Goal: Information Seeking & Learning: Check status

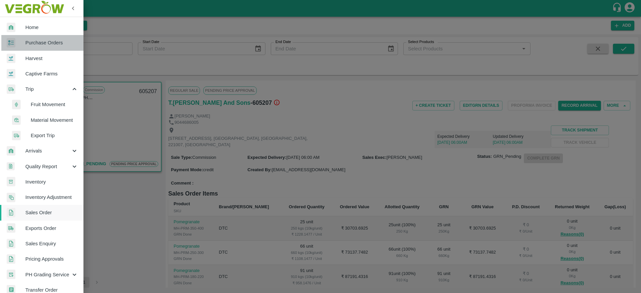
click at [60, 43] on span "Purchase Orders" at bounding box center [51, 42] width 53 height 7
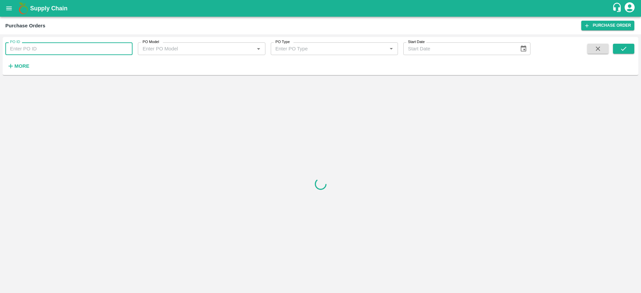
click at [64, 48] on input "PO ID" at bounding box center [68, 48] width 127 height 13
paste input "145214"
click at [628, 44] on button "submit" at bounding box center [623, 49] width 21 height 10
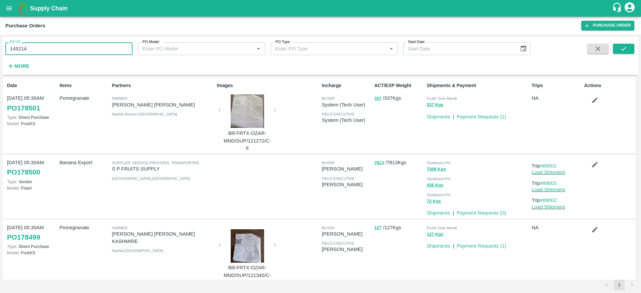
click at [87, 50] on input "145214" at bounding box center [68, 48] width 127 height 13
type input "145214"
click at [628, 52] on button "submit" at bounding box center [623, 49] width 21 height 10
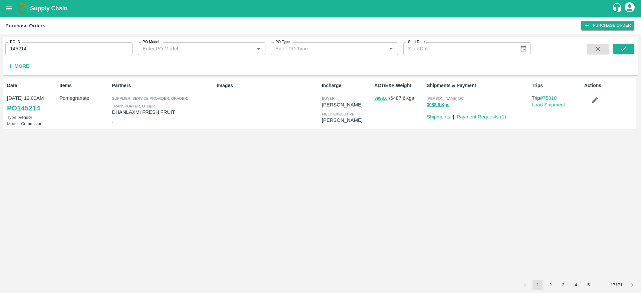
click at [500, 117] on link "Payment Requests ( 1 )" at bounding box center [480, 116] width 49 height 5
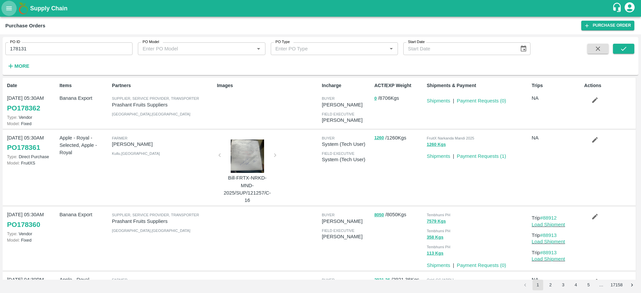
click at [10, 8] on icon "open drawer" at bounding box center [9, 8] width 6 height 4
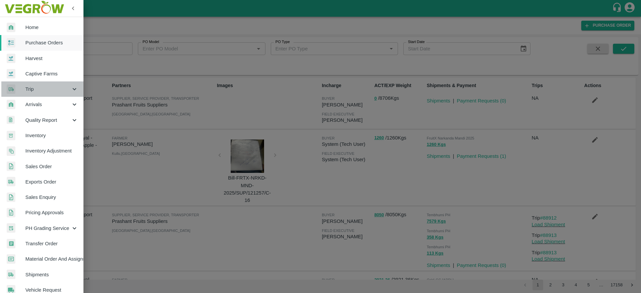
click at [46, 95] on div "Trip" at bounding box center [41, 88] width 83 height 15
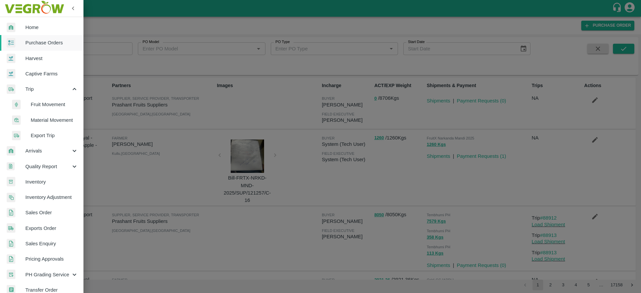
click at [51, 102] on span "Fruit Movement" at bounding box center [54, 104] width 47 height 7
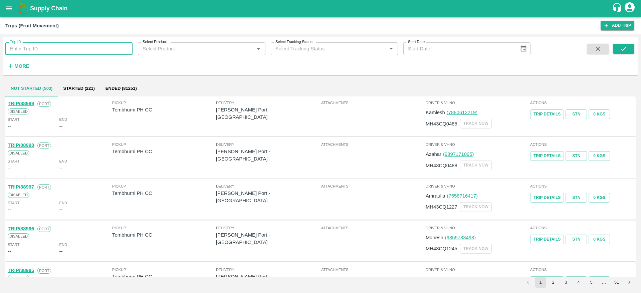
click at [100, 45] on input "Trip ID" at bounding box center [68, 48] width 127 height 13
type input "75810"
click at [625, 52] on icon "submit" at bounding box center [623, 48] width 7 height 7
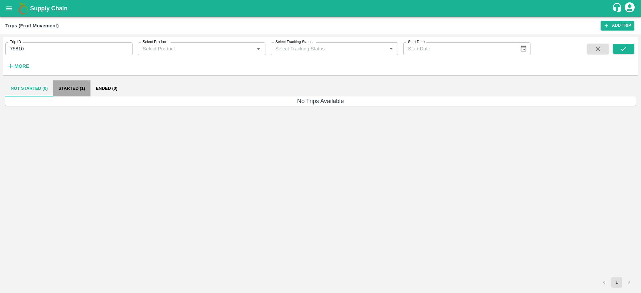
click at [70, 95] on button "Started (1)" at bounding box center [71, 88] width 37 height 16
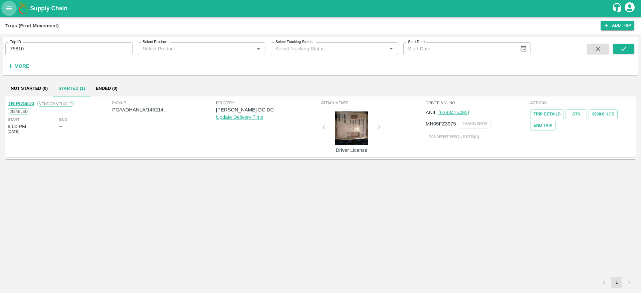
click at [5, 9] on icon "open drawer" at bounding box center [8, 8] width 7 height 7
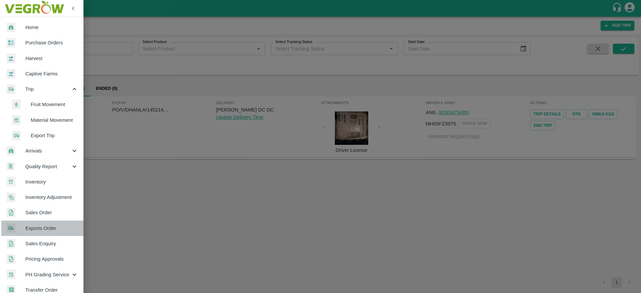
click at [47, 228] on span "Exports Order" at bounding box center [51, 228] width 53 height 7
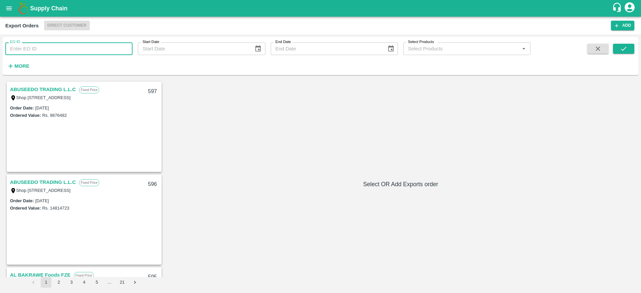
click at [77, 52] on input "EO ID" at bounding box center [68, 48] width 127 height 13
type input "555"
click at [621, 47] on icon "submit" at bounding box center [623, 48] width 7 height 7
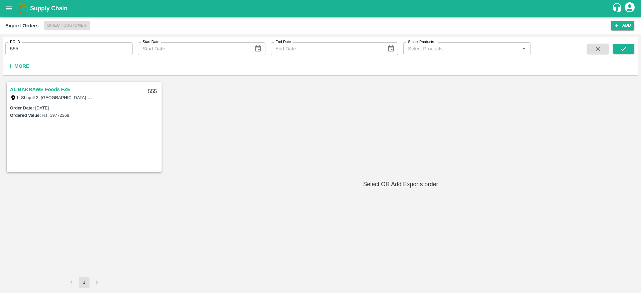
click at [45, 87] on link "AL BAKRAWE Foods FZE" at bounding box center [40, 89] width 60 height 9
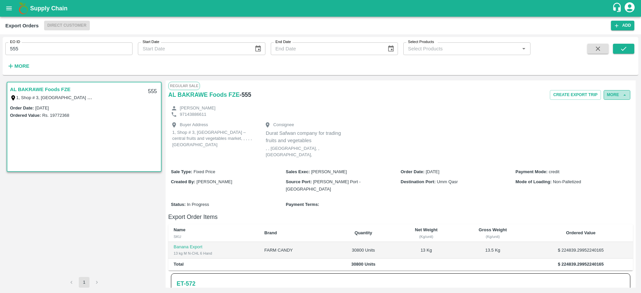
click at [606, 90] on button "More" at bounding box center [616, 95] width 27 height 10
click at [601, 121] on div "Edit" at bounding box center [607, 125] width 42 height 15
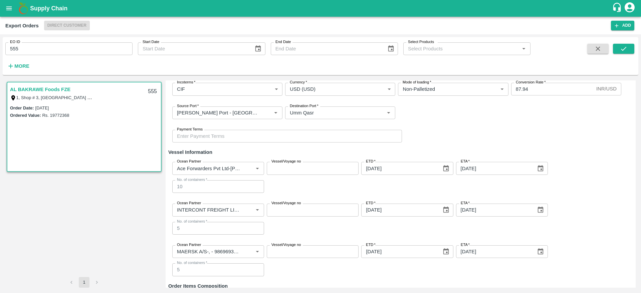
scroll to position [97, 0]
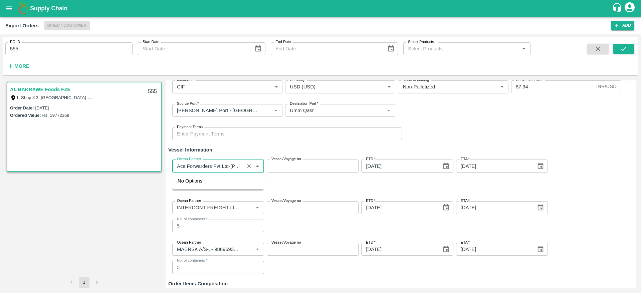
click at [235, 168] on input "Ocean Partner" at bounding box center [208, 165] width 68 height 9
click at [273, 183] on div "Ocean Partner Ocean Partner Vessel/Voyage no Vessel/Voyage no ETD   * 14/09/202…" at bounding box center [400, 175] width 464 height 42
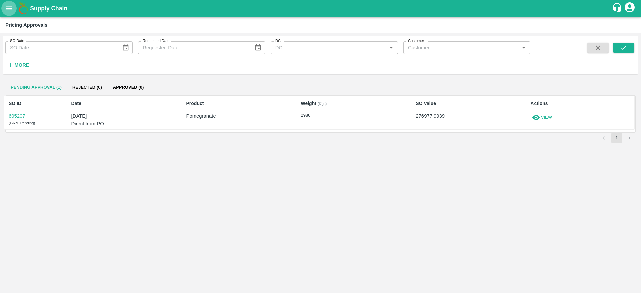
click at [9, 9] on icon "open drawer" at bounding box center [8, 8] width 7 height 7
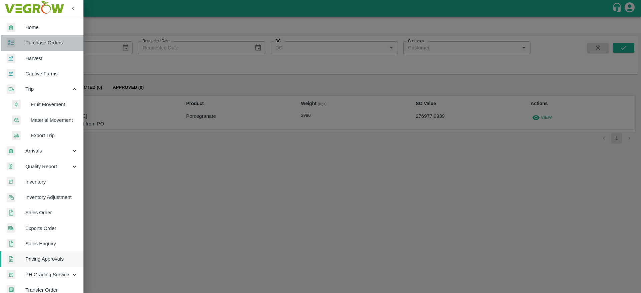
click at [60, 44] on span "Purchase Orders" at bounding box center [51, 42] width 53 height 7
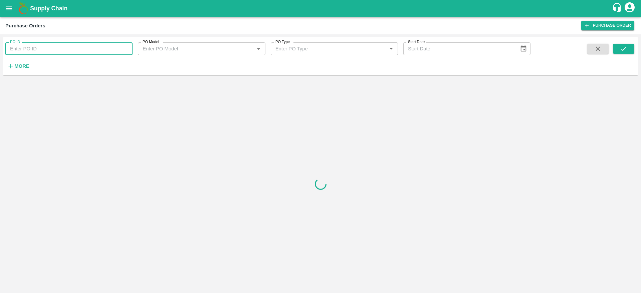
click at [69, 48] on input "PO ID" at bounding box center [68, 48] width 127 height 13
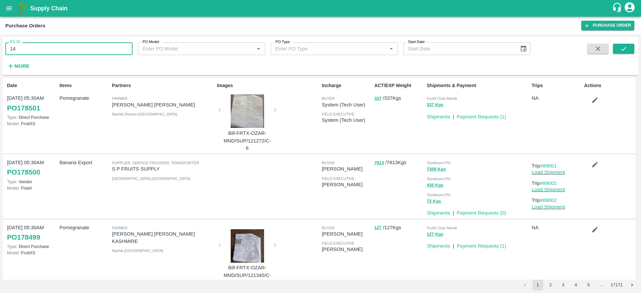
drag, startPoint x: 20, startPoint y: 49, endPoint x: 0, endPoint y: 47, distance: 20.4
click at [0, 47] on div "PO ID 14 PO ID PO Model PO Model   * PO Type PO Type   * Start Date Start Date …" at bounding box center [320, 163] width 641 height 259
paste input "text"
type input "146278"
click at [620, 47] on icon "submit" at bounding box center [623, 48] width 7 height 7
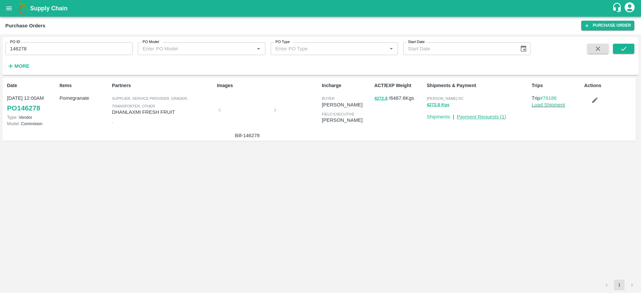
click at [478, 117] on link "Payment Requests ( 1 )" at bounding box center [480, 116] width 49 height 5
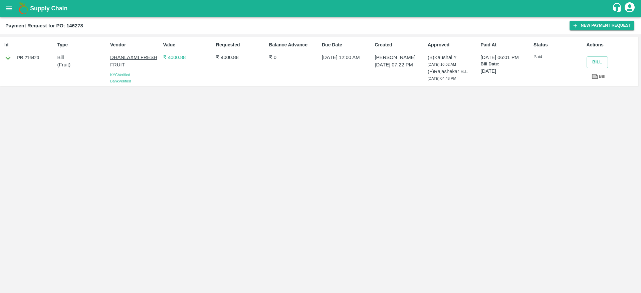
click at [175, 58] on p "₹ 4000.88" at bounding box center [188, 57] width 50 height 7
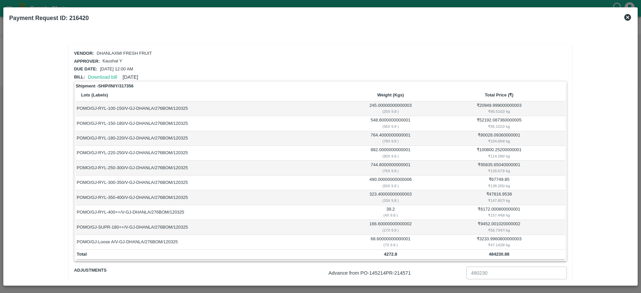
click at [629, 15] on icon at bounding box center [627, 17] width 7 height 7
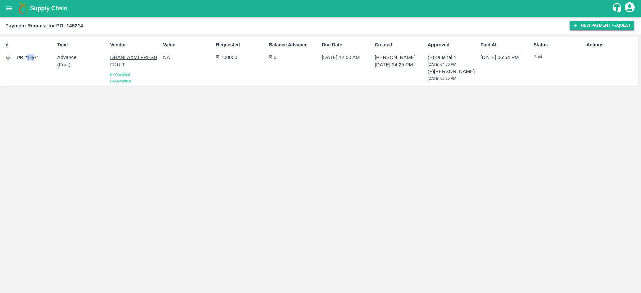
drag, startPoint x: 26, startPoint y: 57, endPoint x: 36, endPoint y: 56, distance: 9.4
click at [36, 56] on div "PR-214571" at bounding box center [29, 57] width 50 height 7
drag, startPoint x: 26, startPoint y: 57, endPoint x: 44, endPoint y: 56, distance: 18.0
click at [44, 56] on div "PR-214571" at bounding box center [29, 57] width 50 height 7
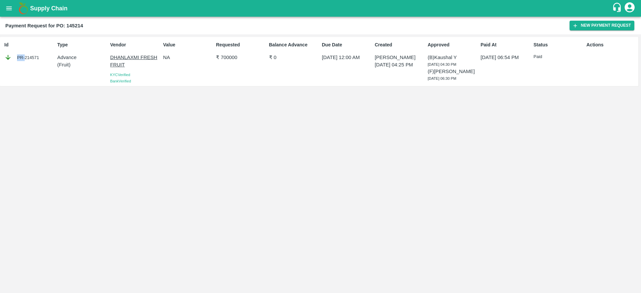
click at [25, 56] on div "PR-214571" at bounding box center [29, 57] width 50 height 7
drag, startPoint x: 25, startPoint y: 56, endPoint x: 41, endPoint y: 55, distance: 16.1
click at [41, 55] on div "PR-214571" at bounding box center [29, 57] width 50 height 7
drag, startPoint x: 25, startPoint y: 56, endPoint x: 39, endPoint y: 56, distance: 14.0
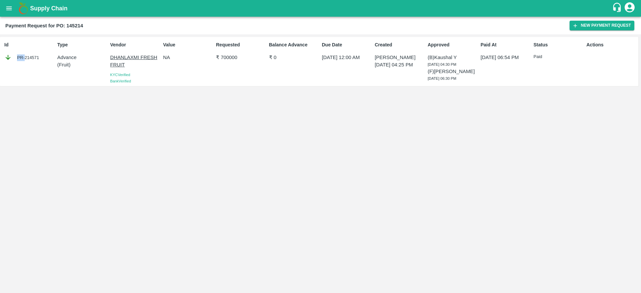
click at [39, 56] on div "PR-214571" at bounding box center [29, 57] width 50 height 7
drag, startPoint x: 39, startPoint y: 56, endPoint x: 15, endPoint y: 61, distance: 25.1
click at [15, 61] on div "PR-214571" at bounding box center [29, 57] width 50 height 7
drag, startPoint x: 15, startPoint y: 61, endPoint x: 42, endPoint y: 59, distance: 27.7
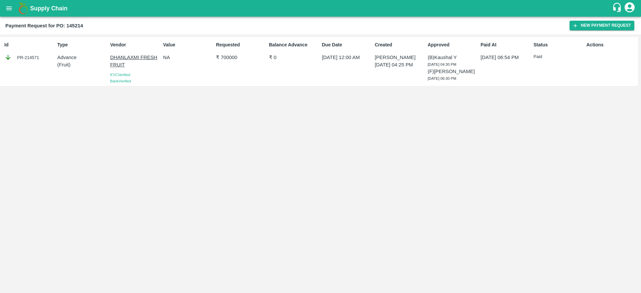
click at [42, 59] on div "PR-214571" at bounding box center [29, 57] width 50 height 7
drag, startPoint x: 42, startPoint y: 59, endPoint x: 40, endPoint y: 57, distance: 3.5
click at [40, 57] on div "PR-214571" at bounding box center [29, 57] width 50 height 7
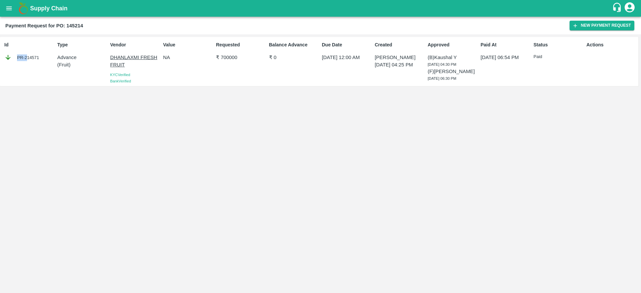
drag, startPoint x: 26, startPoint y: 58, endPoint x: 46, endPoint y: 57, distance: 20.0
click at [46, 57] on div "PR-214571" at bounding box center [29, 57] width 50 height 7
drag, startPoint x: 26, startPoint y: 58, endPoint x: 41, endPoint y: 57, distance: 14.7
click at [41, 57] on div "PR-214571" at bounding box center [29, 57] width 50 height 7
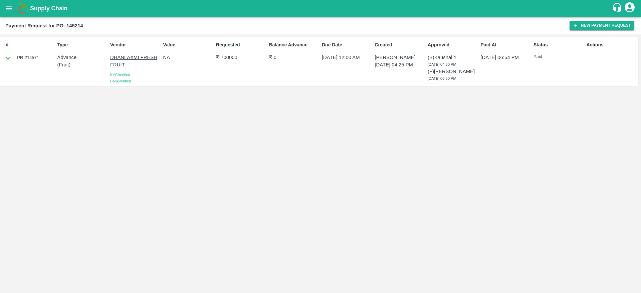
click at [41, 57] on div "PR-214571" at bounding box center [29, 57] width 50 height 7
drag, startPoint x: 67, startPoint y: 25, endPoint x: 89, endPoint y: 25, distance: 22.4
click at [89, 25] on div "Payment Request for PO: 145214" at bounding box center [287, 25] width 564 height 9
copy b "145214"
drag, startPoint x: 16, startPoint y: 58, endPoint x: 41, endPoint y: 57, distance: 24.4
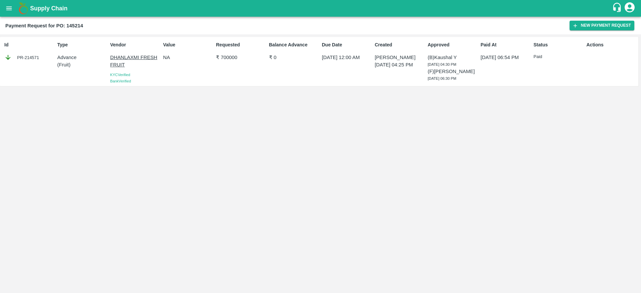
click at [41, 57] on div "PR-214571" at bounding box center [29, 57] width 50 height 7
drag, startPoint x: 24, startPoint y: 57, endPoint x: 43, endPoint y: 64, distance: 20.9
click at [43, 64] on div "Id PR-214571" at bounding box center [28, 62] width 53 height 46
copy div "-214571"
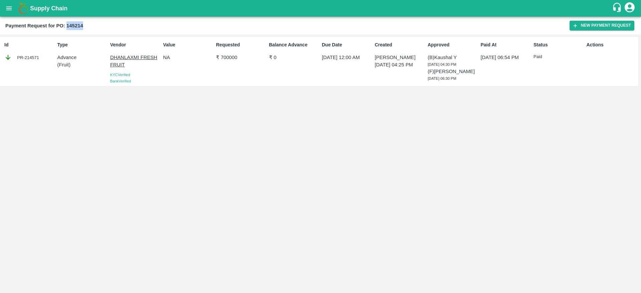
drag, startPoint x: 66, startPoint y: 25, endPoint x: 86, endPoint y: 24, distance: 20.0
click at [86, 24] on div "Payment Request for PO: 145214" at bounding box center [287, 25] width 564 height 9
copy b "145214"
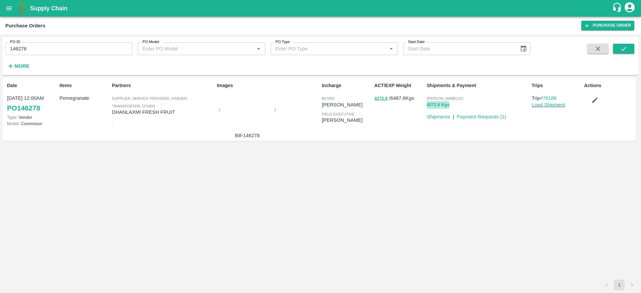
click at [444, 104] on button "4272.8 Kgs" at bounding box center [437, 105] width 23 height 8
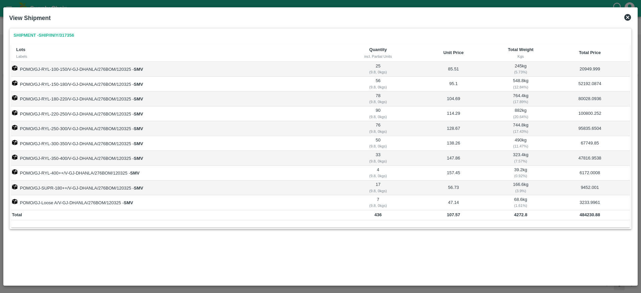
click at [630, 16] on icon at bounding box center [627, 17] width 7 height 7
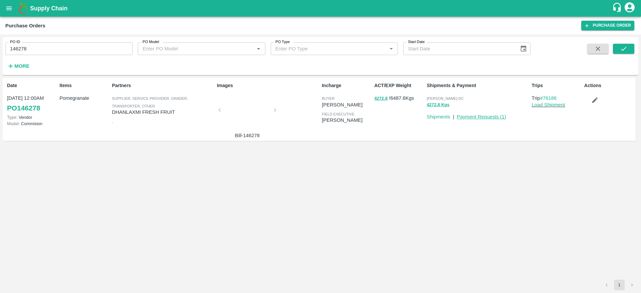
click at [480, 117] on link "Payment Requests ( 1 )" at bounding box center [480, 116] width 49 height 5
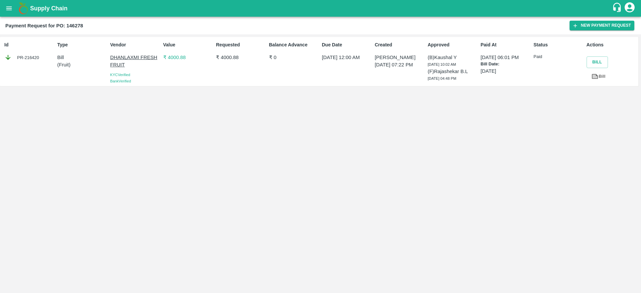
click at [171, 58] on p "₹ 4000.88" at bounding box center [188, 57] width 50 height 7
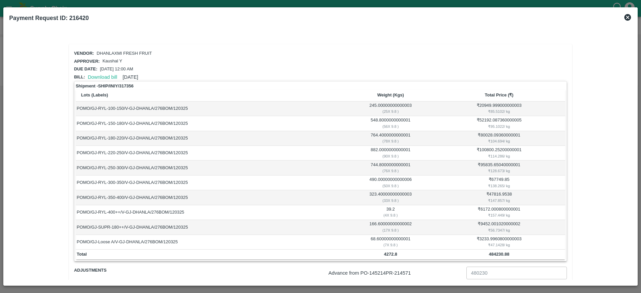
scroll to position [56, 0]
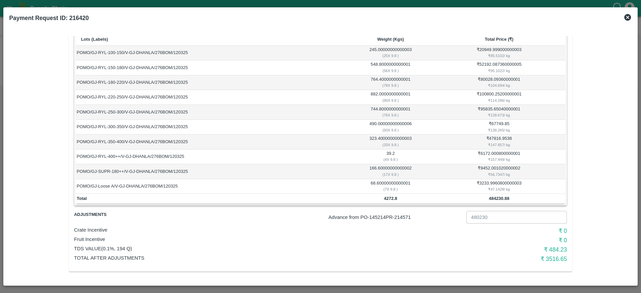
click at [627, 17] on icon at bounding box center [627, 17] width 8 height 8
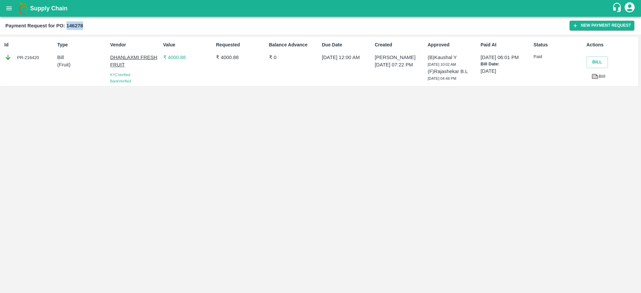
drag, startPoint x: 66, startPoint y: 24, endPoint x: 93, endPoint y: 26, distance: 26.8
click at [93, 26] on div "Payment Request for PO: 146278" at bounding box center [287, 25] width 564 height 9
copy b "146278"
click at [175, 59] on p "₹ 4000.88" at bounding box center [188, 57] width 50 height 7
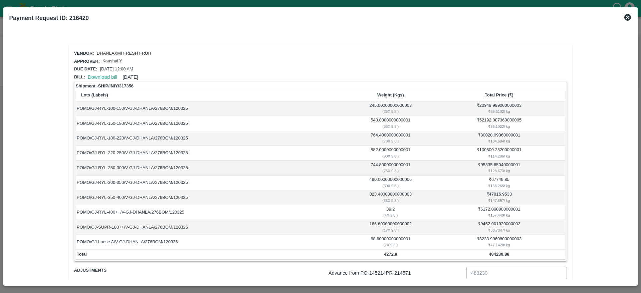
scroll to position [56, 0]
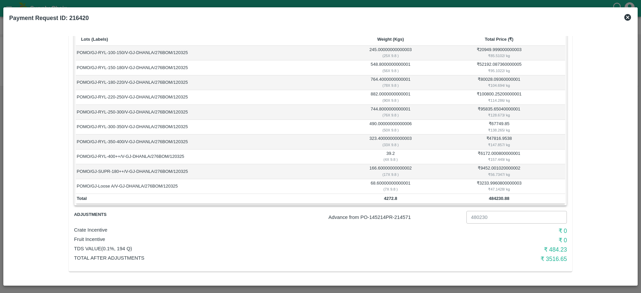
click at [628, 18] on icon at bounding box center [627, 17] width 7 height 7
